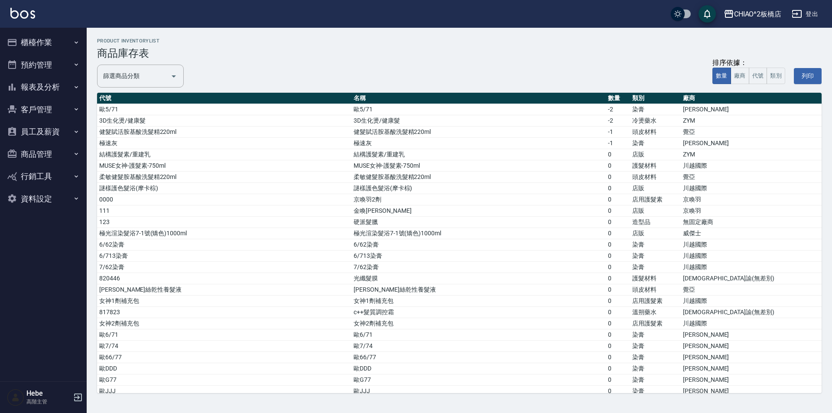
click at [37, 61] on button "預約管理" at bounding box center [43, 65] width 80 height 23
click at [36, 46] on button "櫃檯作業" at bounding box center [43, 42] width 80 height 23
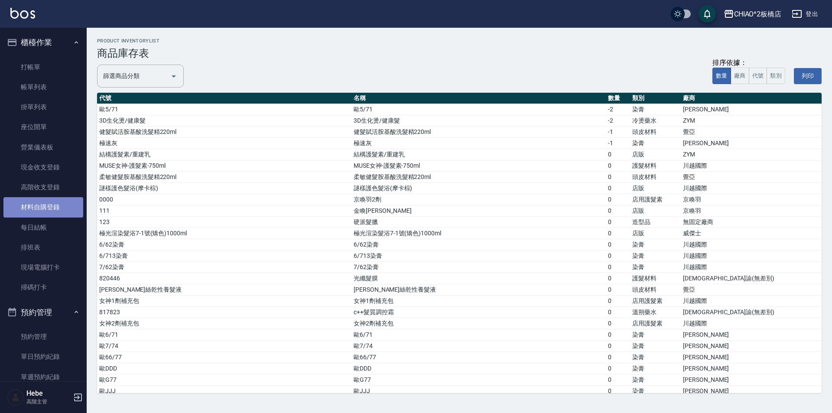
click at [43, 210] on link "材料自購登錄" at bounding box center [43, 207] width 80 height 20
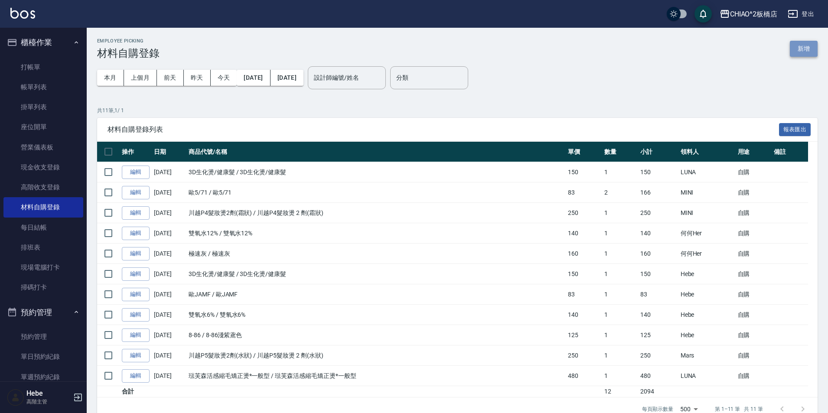
click at [796, 46] on button "新增" at bounding box center [803, 49] width 28 height 16
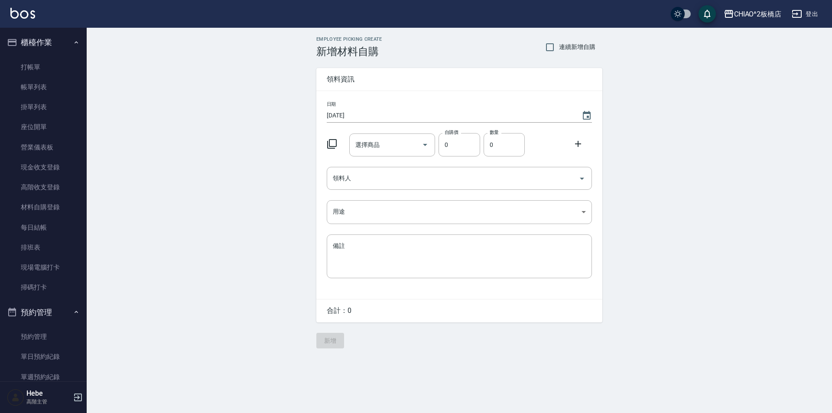
click at [335, 147] on icon at bounding box center [332, 144] width 10 height 10
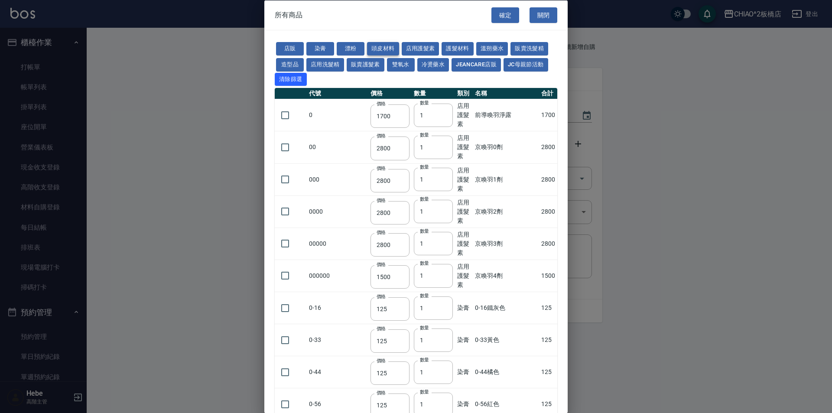
click at [383, 47] on button "頭皮材料" at bounding box center [383, 48] width 32 height 13
type input "475"
type input "700"
type input "1000"
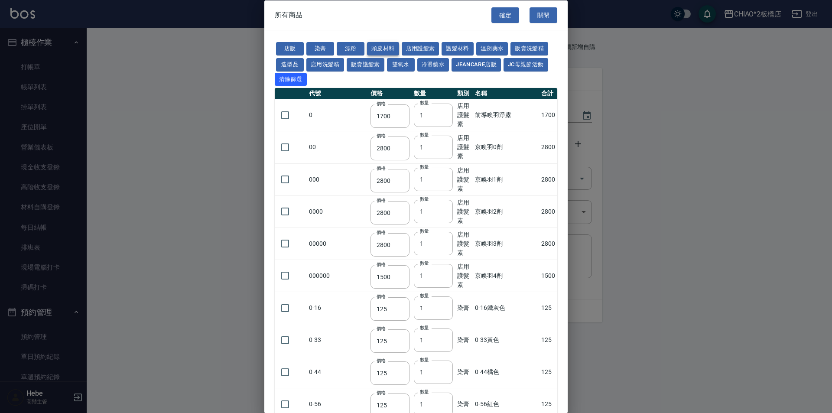
type input "540"
type input "100"
type input "475"
type input "700"
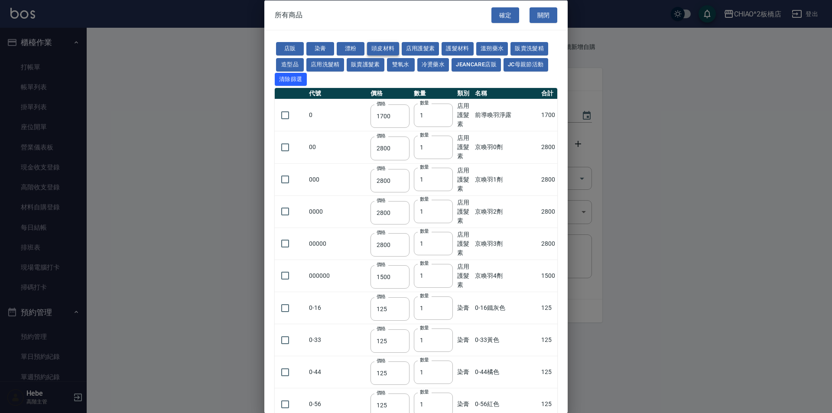
type input "475"
type input "700"
type input "540"
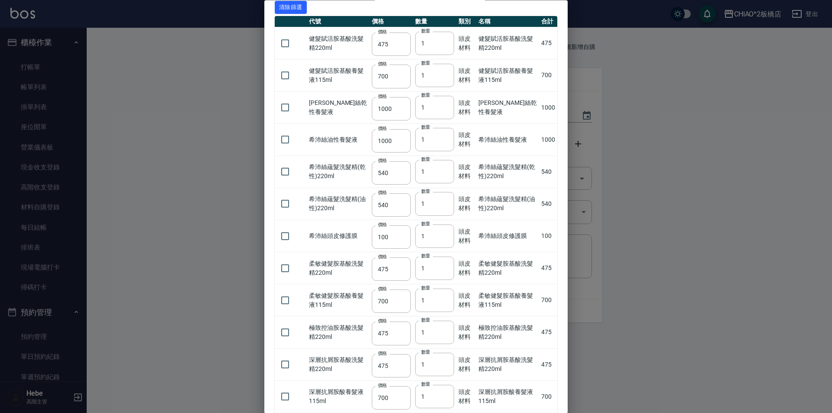
scroll to position [87, 0]
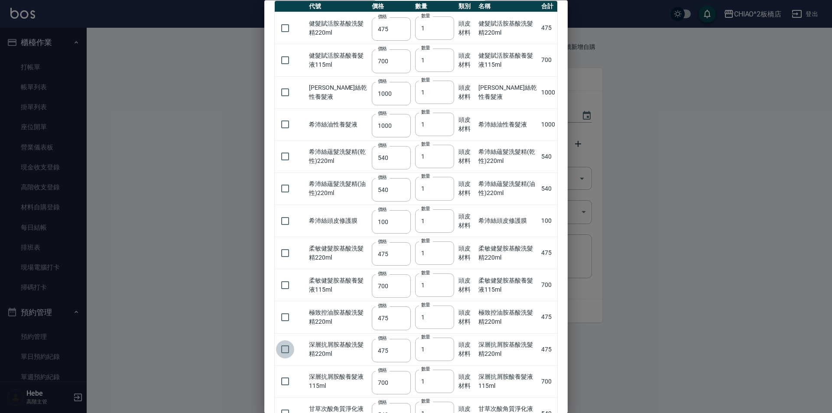
click at [287, 351] on input "checkbox" at bounding box center [285, 350] width 18 height 18
checkbox input "true"
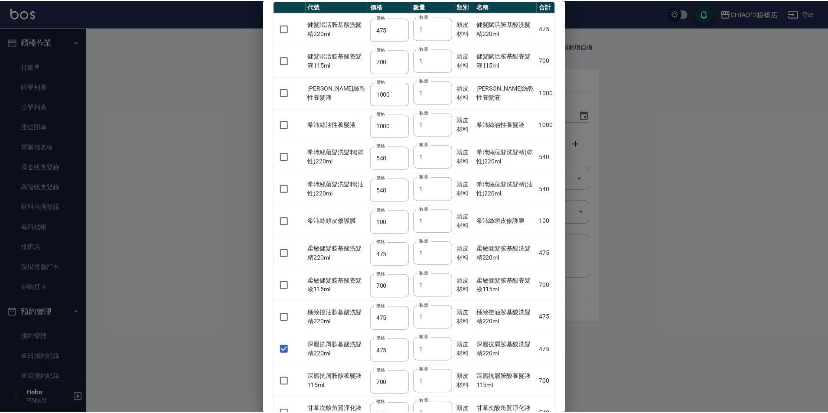
scroll to position [190, 0]
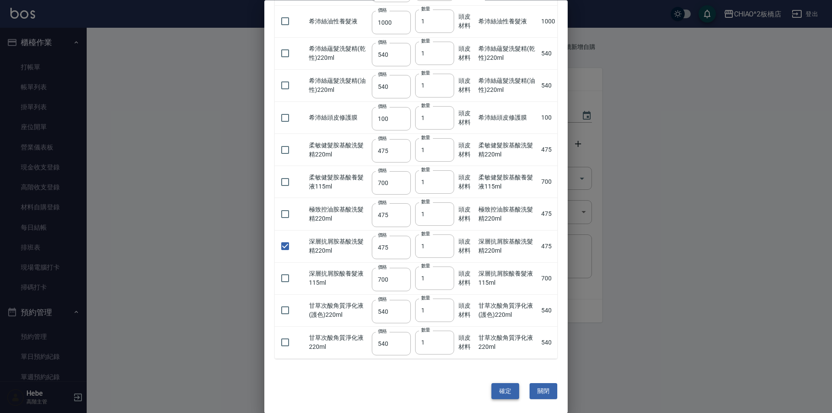
click at [494, 390] on button "確定" at bounding box center [505, 391] width 28 height 16
type input "深層抗屑胺基酸洗髮精220ml"
type input "475"
type input "1"
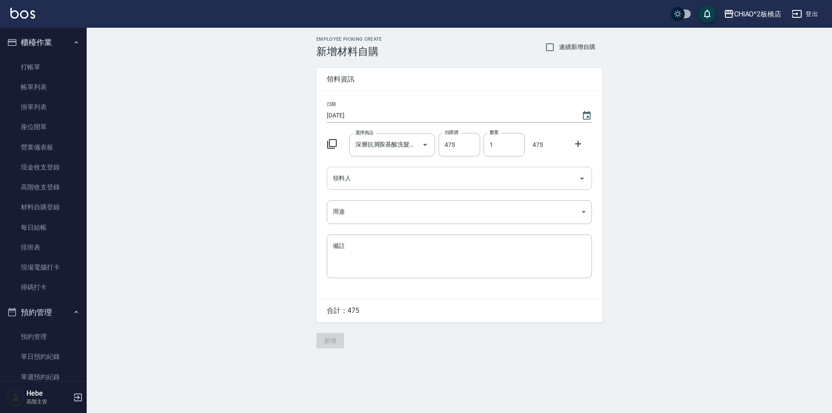
click at [473, 172] on input "領料人" at bounding box center [453, 178] width 244 height 15
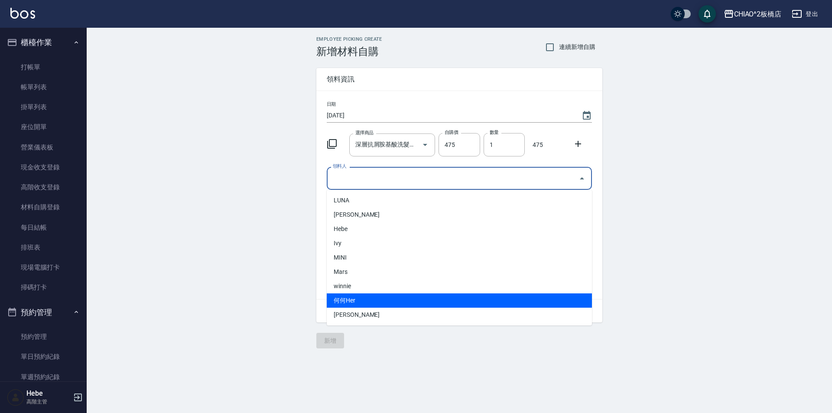
click at [376, 302] on li "何何Her" at bounding box center [459, 300] width 265 height 14
type input "何何Her"
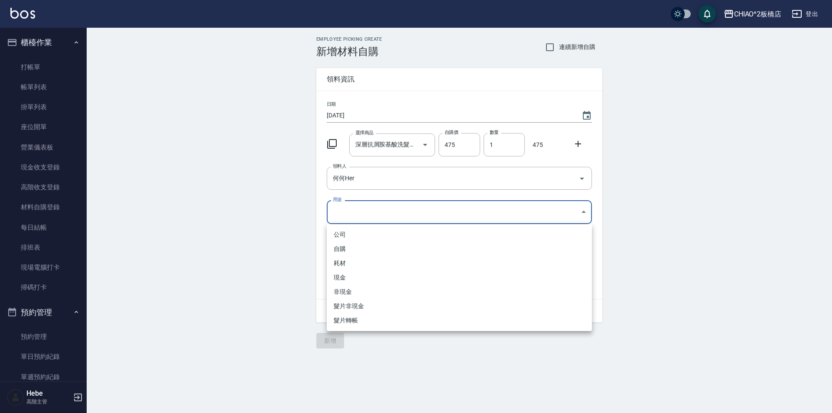
click at [368, 207] on body "CHIAO^2板橋店 登出 櫃檯作業 打帳單 帳單列表 掛單列表 座位開單 營業儀表板 現金收支登錄 高階收支登錄 材料自購登錄 每日結帳 排班表 現場電腦打…" at bounding box center [416, 206] width 832 height 413
click at [361, 248] on li "自購" at bounding box center [459, 249] width 265 height 14
type input "自購"
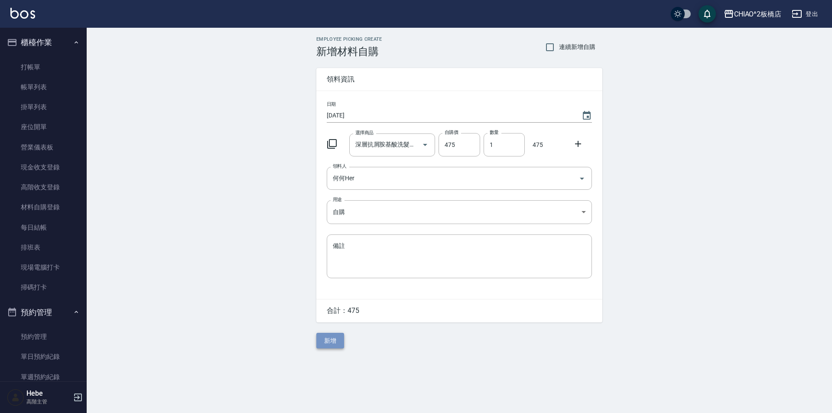
click at [334, 340] on button "新增" at bounding box center [330, 341] width 28 height 16
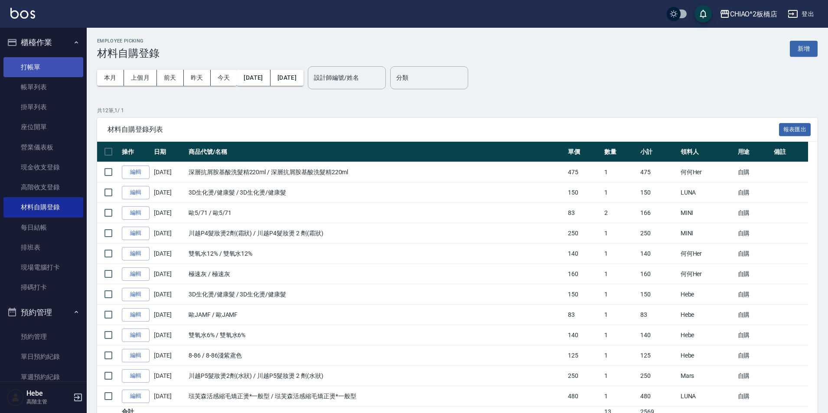
click at [43, 63] on link "打帳單" at bounding box center [43, 67] width 80 height 20
